Goal: Task Accomplishment & Management: Manage account settings

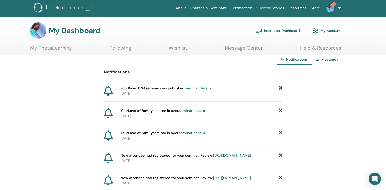
click at [201, 88] on link "seminar details" at bounding box center [198, 88] width 26 height 5
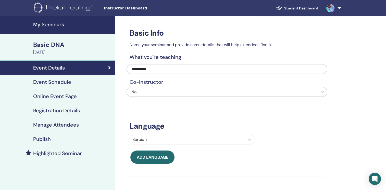
click at [47, 135] on link "Publish" at bounding box center [57, 139] width 115 height 14
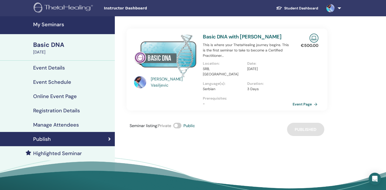
click at [309, 101] on link "Event Page" at bounding box center [306, 105] width 27 height 8
click at [49, 99] on h4 "Online Event Page" at bounding box center [55, 96] width 44 height 6
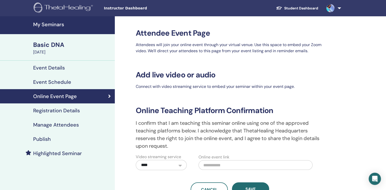
click at [54, 114] on h4 "Registration Details" at bounding box center [56, 111] width 47 height 6
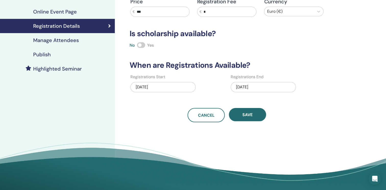
scroll to position [83, 0]
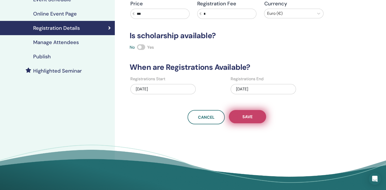
click at [243, 114] on span "Save" at bounding box center [248, 116] width 10 height 5
click at [243, 115] on span "Save" at bounding box center [248, 116] width 10 height 5
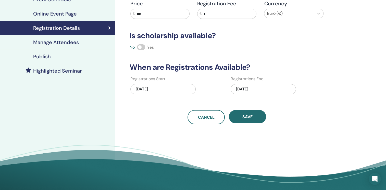
click at [44, 54] on h4 "Publish" at bounding box center [42, 57] width 18 height 6
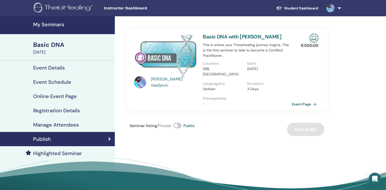
click at [45, 68] on h4 "Event Details" at bounding box center [49, 68] width 32 height 6
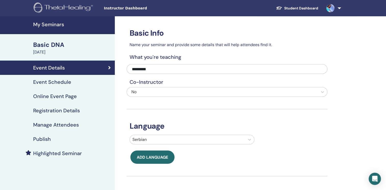
click at [45, 81] on h4 "Event Schedule" at bounding box center [52, 82] width 38 height 6
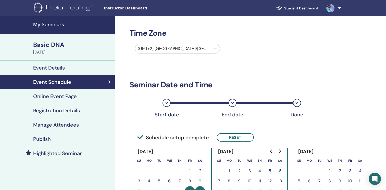
click at [51, 66] on h4 "Event Details" at bounding box center [49, 68] width 32 height 6
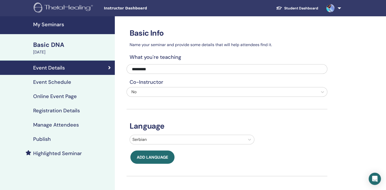
click at [62, 109] on h4 "Registration Details" at bounding box center [56, 111] width 47 height 6
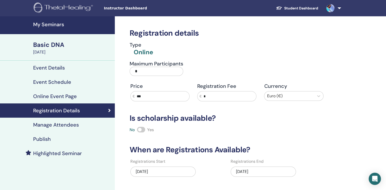
click at [57, 83] on h4 "Event Schedule" at bounding box center [52, 82] width 38 height 6
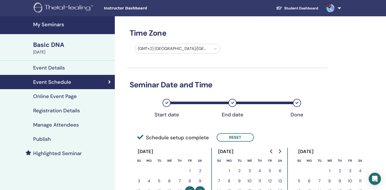
click at [51, 68] on h4 "Event Details" at bounding box center [49, 68] width 32 height 6
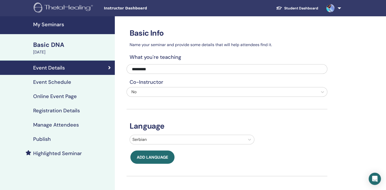
click at [55, 92] on link "Online Event Page" at bounding box center [57, 96] width 115 height 14
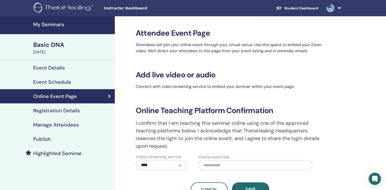
click at [55, 128] on h4 "Manage Attendees" at bounding box center [56, 125] width 46 height 6
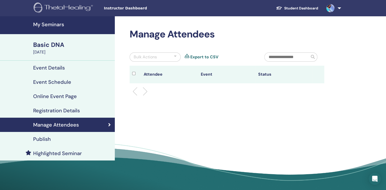
click at [59, 113] on h4 "Registration Details" at bounding box center [56, 111] width 47 height 6
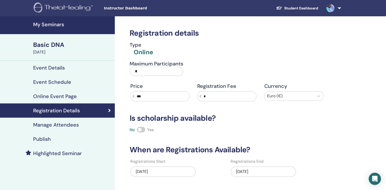
click at [65, 123] on h4 "Manage Attendees" at bounding box center [56, 125] width 46 height 6
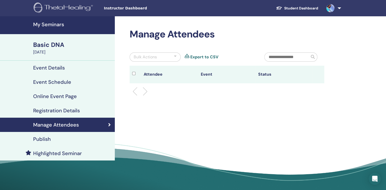
click at [42, 139] on h4 "Publish" at bounding box center [42, 139] width 18 height 6
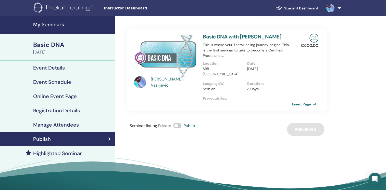
click at [45, 70] on h4 "Event Details" at bounding box center [49, 68] width 32 height 6
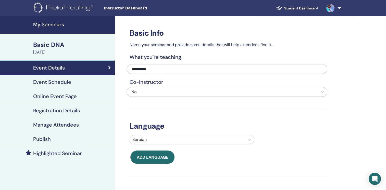
click at [63, 80] on h4 "Event Schedule" at bounding box center [52, 82] width 38 height 6
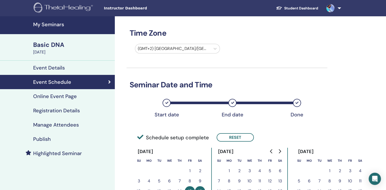
click at [65, 80] on h4 "Event Schedule" at bounding box center [52, 82] width 38 height 6
click at [53, 95] on h4 "Online Event Page" at bounding box center [55, 96] width 44 height 6
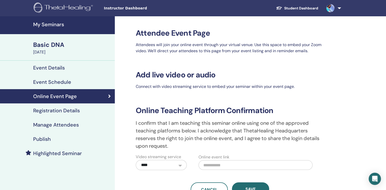
click at [53, 82] on h4 "Event Schedule" at bounding box center [52, 82] width 38 height 6
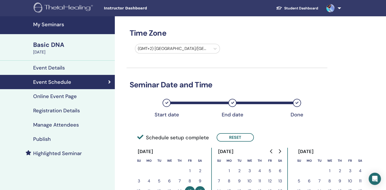
click at [58, 66] on h4 "Event Details" at bounding box center [49, 68] width 32 height 6
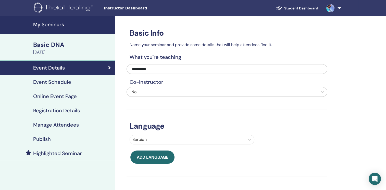
click at [55, 82] on h4 "Event Schedule" at bounding box center [52, 82] width 38 height 6
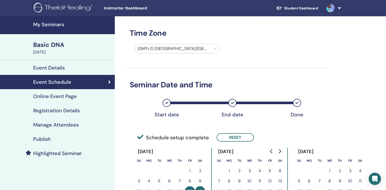
click at [45, 111] on h4 "Registration Details" at bounding box center [56, 111] width 47 height 6
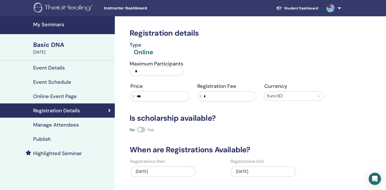
click at [56, 81] on h4 "Event Schedule" at bounding box center [52, 82] width 38 height 6
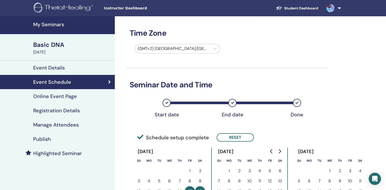
click at [52, 109] on h4 "Registration Details" at bounding box center [56, 111] width 47 height 6
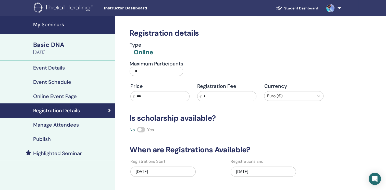
click at [144, 72] on input "*" at bounding box center [157, 71] width 54 height 9
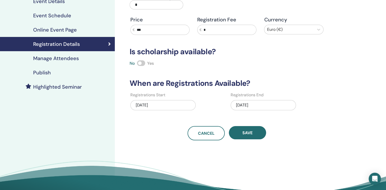
scroll to position [117, 0]
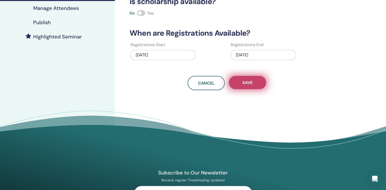
type input "*"
click at [240, 80] on button "Save" at bounding box center [247, 82] width 37 height 13
click at [240, 82] on button "Save" at bounding box center [247, 82] width 37 height 13
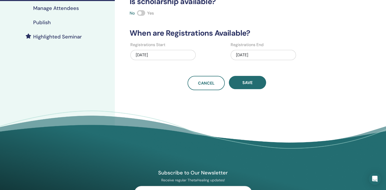
click at [45, 20] on h4 "Publish" at bounding box center [42, 22] width 18 height 6
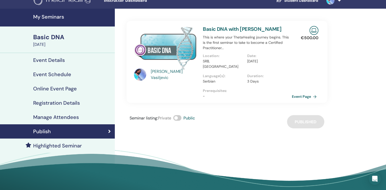
scroll to position [8, 0]
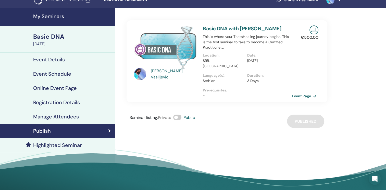
click at [60, 101] on h4 "Registration Details" at bounding box center [56, 103] width 47 height 6
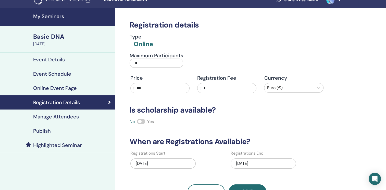
click at [59, 115] on h4 "Manage Attendees" at bounding box center [56, 117] width 46 height 6
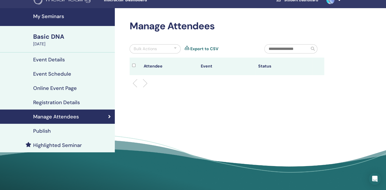
click at [59, 102] on h4 "Registration Details" at bounding box center [56, 103] width 47 height 6
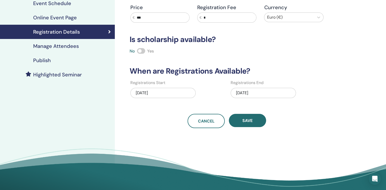
scroll to position [79, 0]
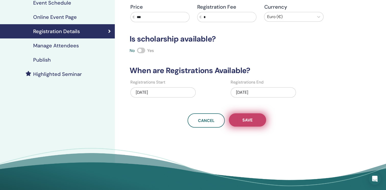
click at [244, 118] on span "Save" at bounding box center [248, 120] width 10 height 5
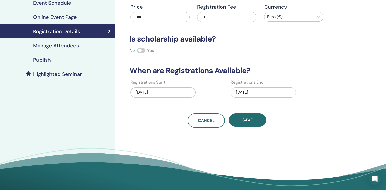
click at [244, 119] on span "Save" at bounding box center [248, 120] width 10 height 5
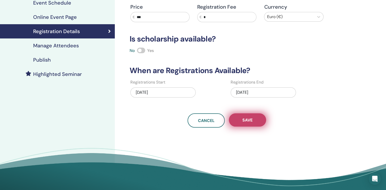
click at [244, 118] on span "Save" at bounding box center [248, 120] width 10 height 5
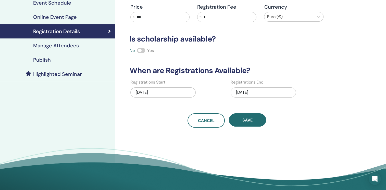
click at [39, 56] on link "Publish" at bounding box center [57, 60] width 115 height 14
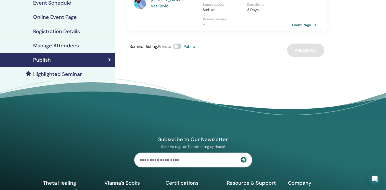
drag, startPoint x: 180, startPoint y: 41, endPoint x: 175, endPoint y: 41, distance: 4.9
click at [175, 44] on span at bounding box center [177, 47] width 8 height 6
click at [181, 44] on span at bounding box center [177, 47] width 8 height 6
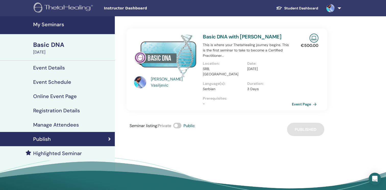
click at [56, 111] on h4 "Registration Details" at bounding box center [56, 111] width 47 height 6
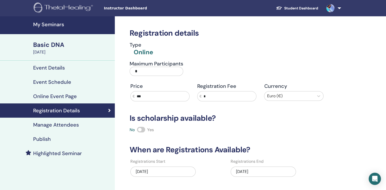
click at [39, 138] on h4 "Publish" at bounding box center [42, 139] width 18 height 6
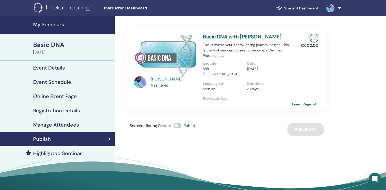
click at [70, 111] on h4 "Registration Details" at bounding box center [56, 111] width 47 height 6
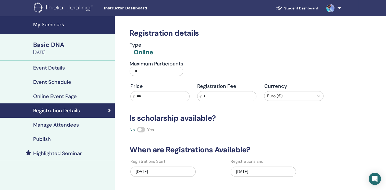
click at [49, 135] on link "Publish" at bounding box center [57, 139] width 115 height 14
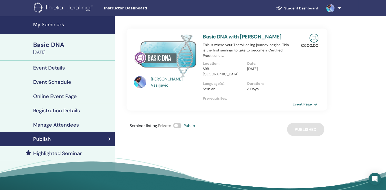
click at [302, 101] on link "Event Page" at bounding box center [306, 105] width 27 height 8
click at [47, 141] on h4 "Publish" at bounding box center [42, 139] width 18 height 6
click at [40, 111] on h4 "Registration Details" at bounding box center [56, 111] width 47 height 6
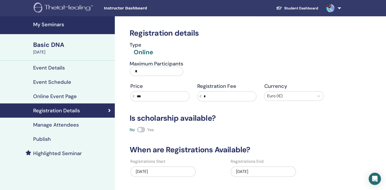
click at [304, 8] on link "Student Dashboard" at bounding box center [297, 8] width 50 height 9
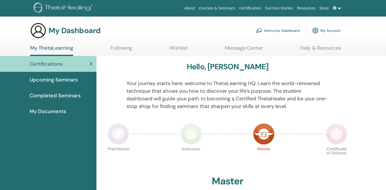
click at [230, 10] on link "Courses & Seminars" at bounding box center [217, 8] width 40 height 9
click at [228, 7] on link "Courses & Seminars" at bounding box center [208, 8] width 40 height 9
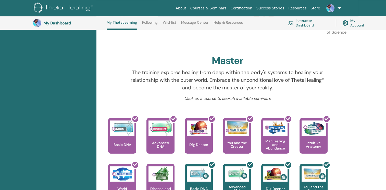
scroll to position [133, 0]
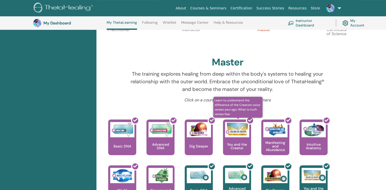
click at [239, 146] on div at bounding box center [240, 140] width 28 height 46
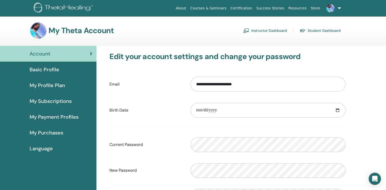
click at [45, 69] on span "Basic Profile" at bounding box center [45, 70] width 30 height 8
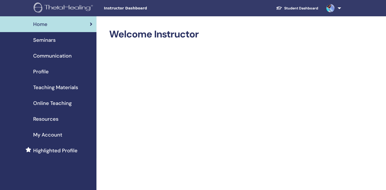
click at [47, 40] on span "Seminars" at bounding box center [44, 40] width 22 height 8
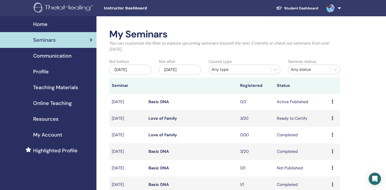
click at [333, 103] on icon at bounding box center [333, 102] width 2 height 4
click at [330, 105] on link "Preview" at bounding box center [326, 106] width 15 height 5
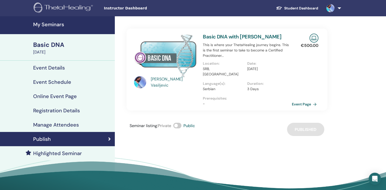
click at [64, 69] on h4 "Event Details" at bounding box center [49, 68] width 32 height 6
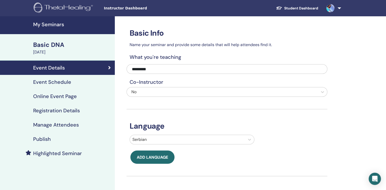
click at [57, 126] on h4 "Manage Attendees" at bounding box center [56, 125] width 46 height 6
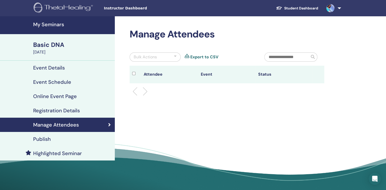
click at [58, 111] on h4 "Registration Details" at bounding box center [56, 111] width 47 height 6
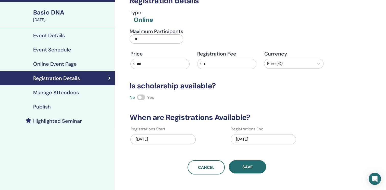
scroll to position [31, 0]
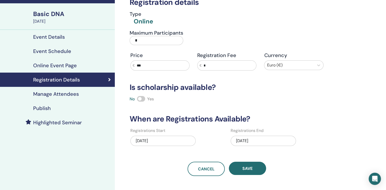
click at [43, 110] on h4 "Publish" at bounding box center [42, 108] width 18 height 6
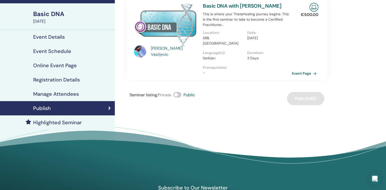
click at [43, 109] on h4 "Publish" at bounding box center [42, 108] width 18 height 6
click at [53, 36] on h4 "Event Details" at bounding box center [49, 37] width 32 height 6
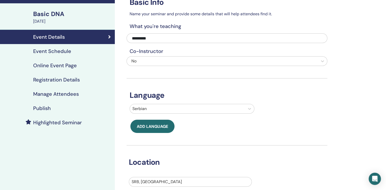
click at [39, 109] on h4 "Publish" at bounding box center [42, 108] width 18 height 6
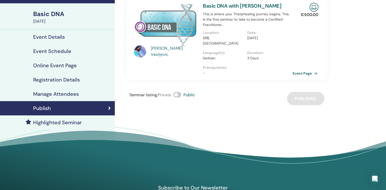
click at [301, 70] on link "Event Page" at bounding box center [306, 74] width 27 height 8
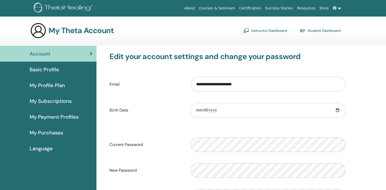
click at [280, 31] on link "Instructor Dashboard" at bounding box center [265, 31] width 44 height 8
click at [280, 32] on link "Instructor Dashboard" at bounding box center [265, 31] width 44 height 8
click at [46, 70] on span "Basic Profile" at bounding box center [45, 70] width 30 height 8
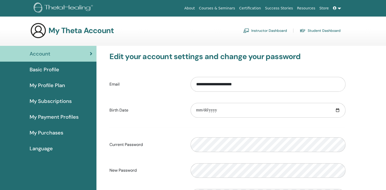
click at [46, 70] on span "Basic Profile" at bounding box center [45, 70] width 30 height 8
click at [275, 30] on link "Instructor Dashboard" at bounding box center [265, 31] width 44 height 8
click at [275, 29] on link "Instructor Dashboard" at bounding box center [265, 31] width 44 height 8
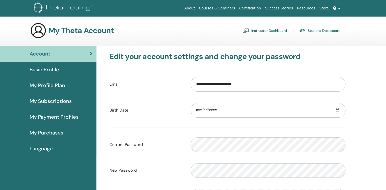
click at [52, 69] on span "Basic Profile" at bounding box center [45, 70] width 30 height 8
click at [277, 31] on link "Instructor Dashboard" at bounding box center [265, 31] width 44 height 8
click at [281, 31] on link "Instructor Dashboard" at bounding box center [265, 31] width 44 height 8
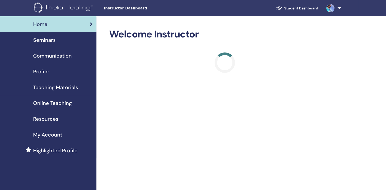
click at [49, 41] on span "Seminars" at bounding box center [44, 40] width 22 height 8
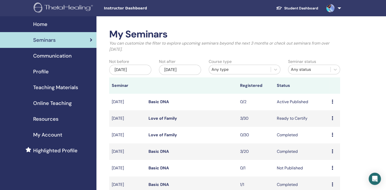
click at [160, 102] on link "Basic DNA" at bounding box center [159, 101] width 20 height 5
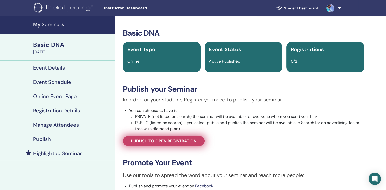
click at [194, 145] on link "Publish to open registration" at bounding box center [164, 141] width 82 height 10
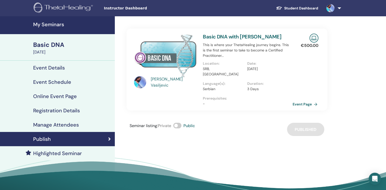
click at [305, 101] on link "Event Page" at bounding box center [306, 105] width 27 height 8
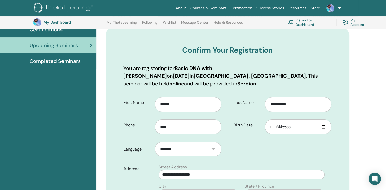
scroll to position [47, 0]
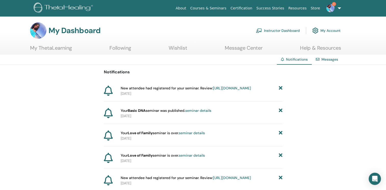
click at [227, 91] on link "[URL][DOMAIN_NAME]" at bounding box center [232, 88] width 38 height 5
